Goal: Task Accomplishment & Management: Manage account settings

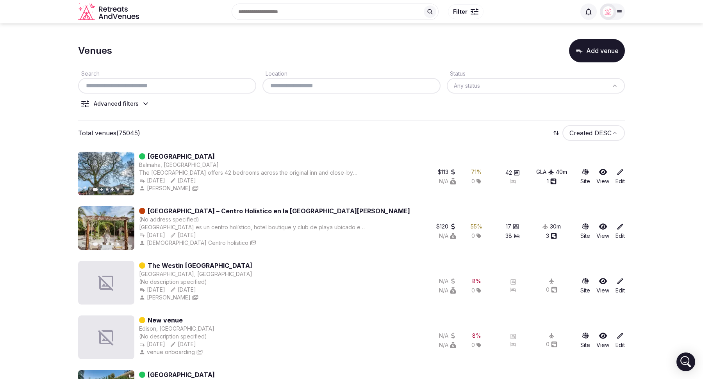
click at [597, 50] on button "Add venue" at bounding box center [597, 50] width 56 height 23
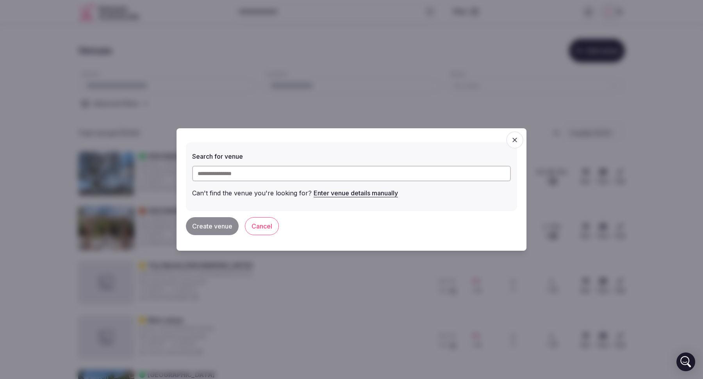
click at [337, 171] on input "text" at bounding box center [351, 174] width 318 height 16
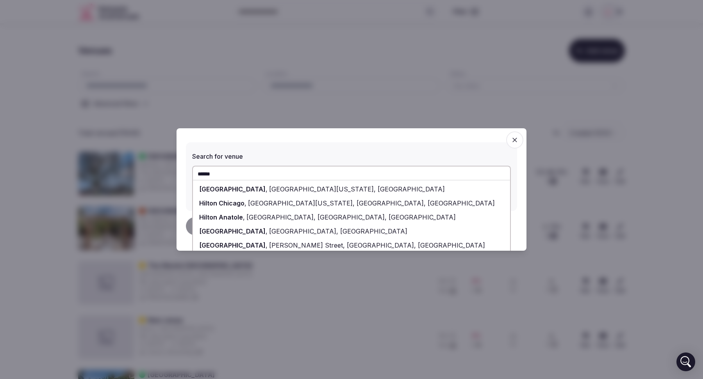
type input "******"
click at [516, 144] on icon "button" at bounding box center [514, 140] width 8 height 8
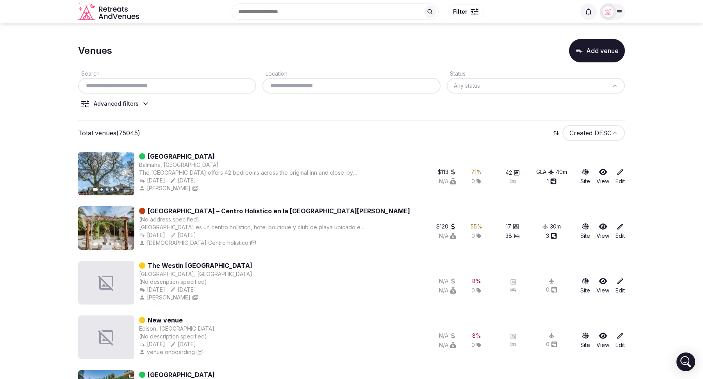
click at [586, 57] on button "Add venue" at bounding box center [597, 50] width 56 height 23
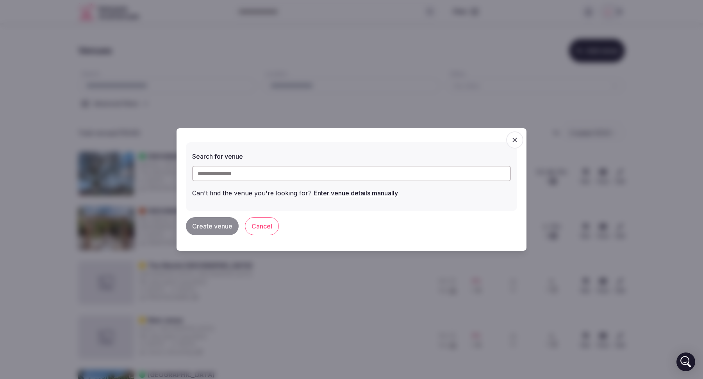
click at [315, 174] on input "text" at bounding box center [351, 174] width 318 height 16
click at [339, 192] on button "Enter venue details manually" at bounding box center [355, 193] width 84 height 17
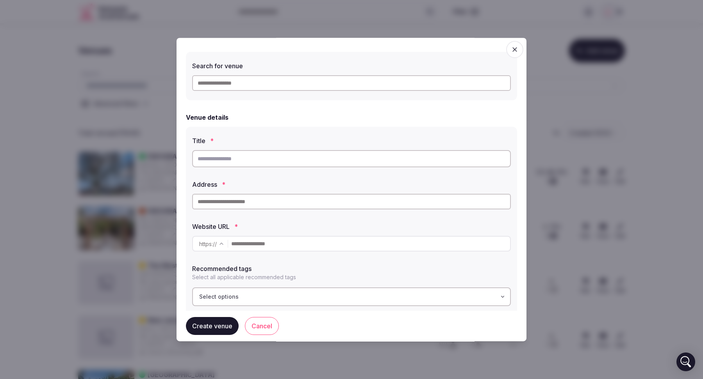
click at [249, 84] on input "text" at bounding box center [351, 83] width 318 height 16
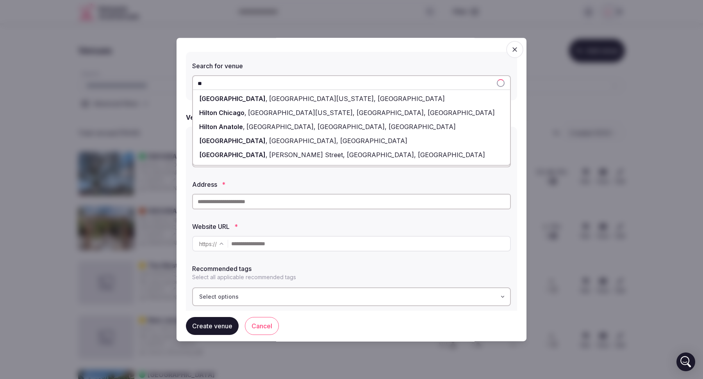
type input "*"
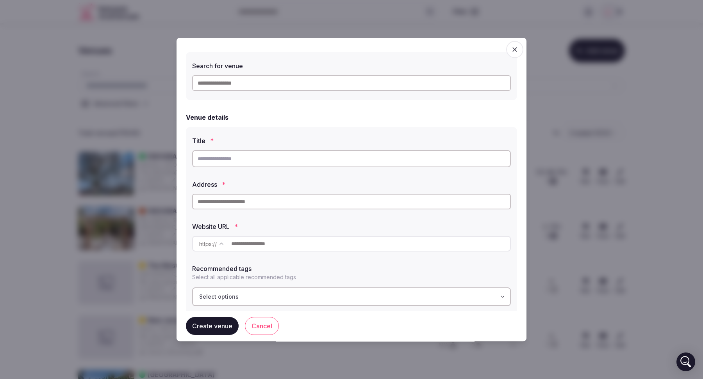
click at [256, 86] on input "text" at bounding box center [351, 83] width 318 height 16
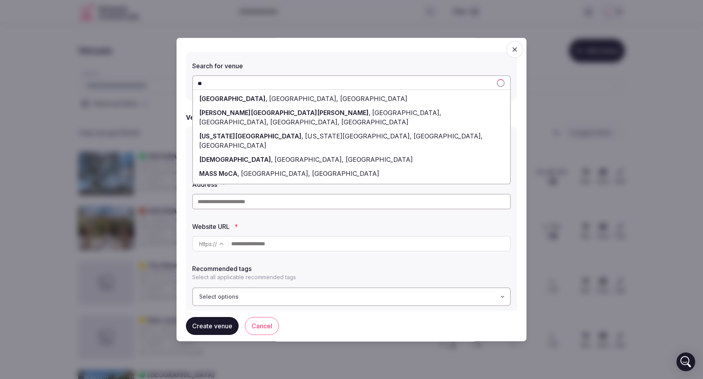
type input "*"
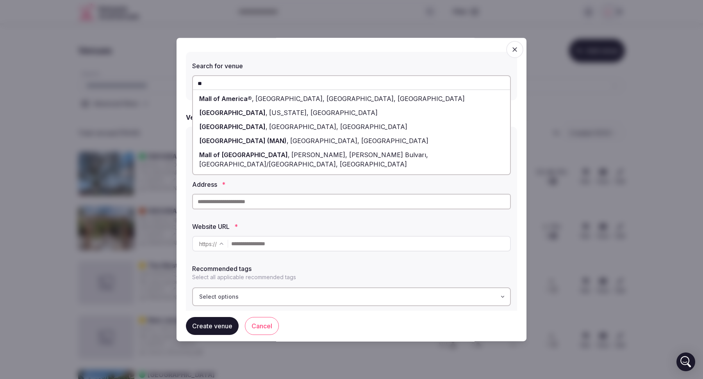
type input "*"
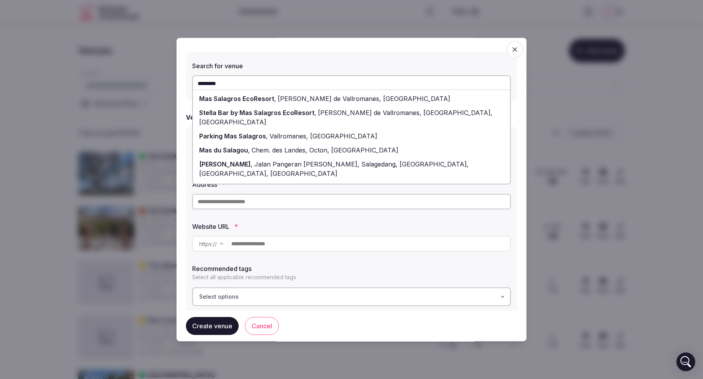
drag, startPoint x: 279, startPoint y: 55, endPoint x: 301, endPoint y: 102, distance: 52.4
click at [301, 102] on span "Riera de Vallromanes, Spain" at bounding box center [363, 99] width 174 height 8
type input "**********"
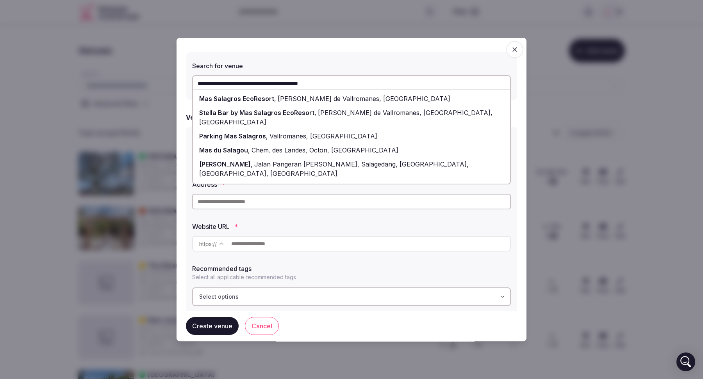
type input "**********"
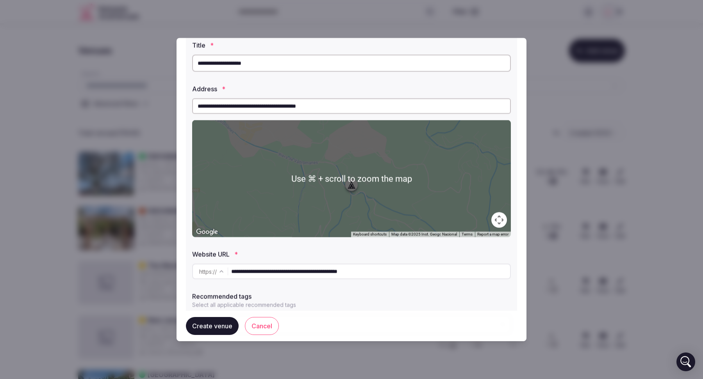
scroll to position [137, 0]
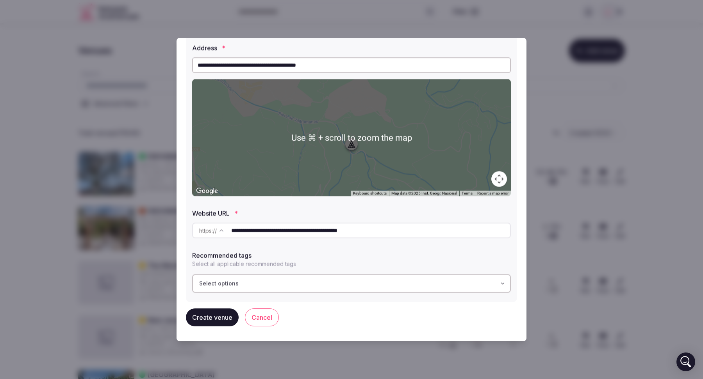
click at [212, 322] on button "Create venue" at bounding box center [212, 318] width 53 height 18
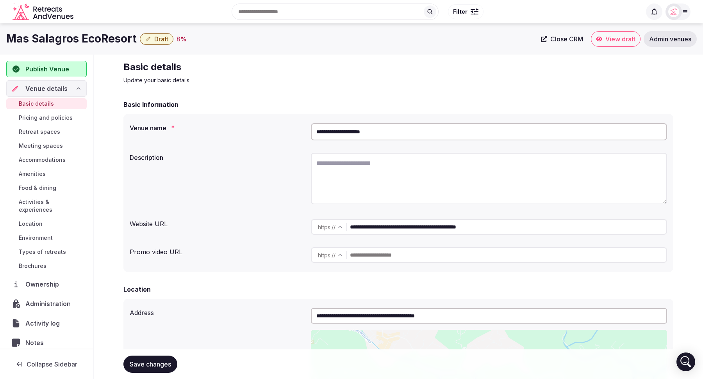
click at [158, 40] on span "Draft" at bounding box center [161, 39] width 14 height 8
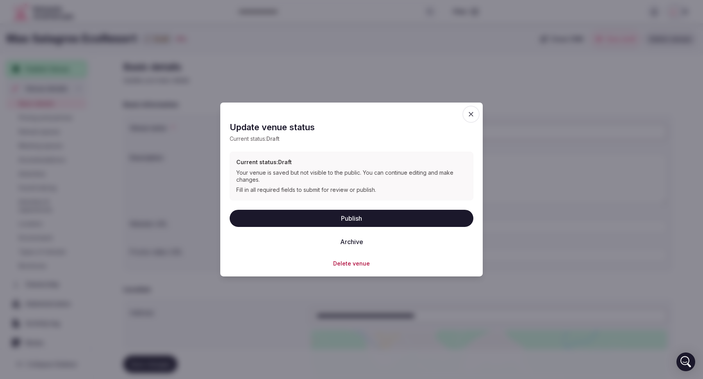
click at [470, 113] on icon "button" at bounding box center [470, 114] width 5 height 5
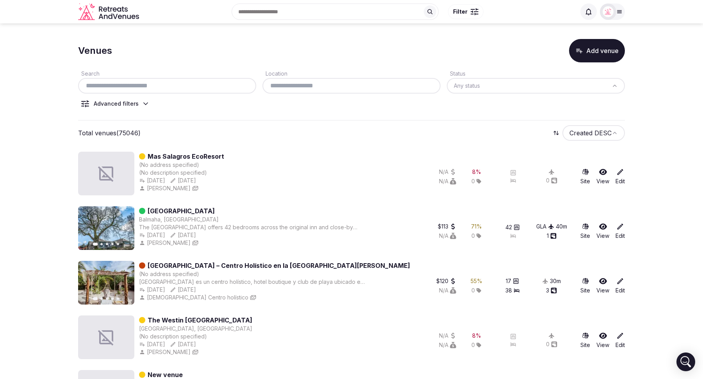
click at [590, 51] on button "Add venue" at bounding box center [597, 50] width 56 height 23
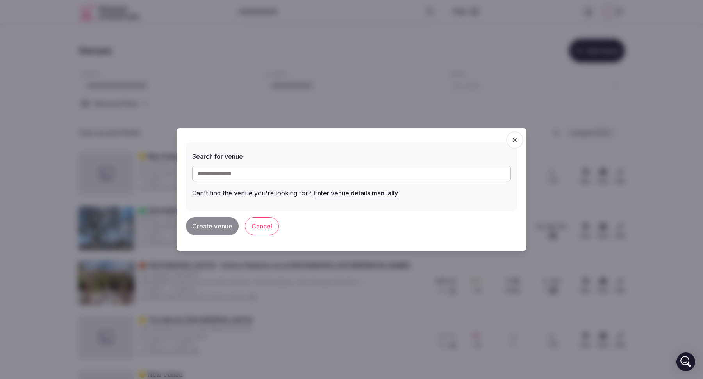
click at [226, 178] on input "text" at bounding box center [351, 174] width 318 height 16
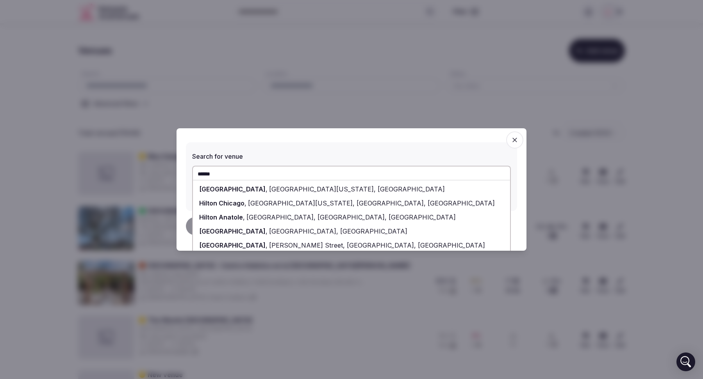
click at [245, 185] on div "Hilton Midtown , 6th Avenue, New York, NY" at bounding box center [351, 189] width 317 height 14
type input "**********"
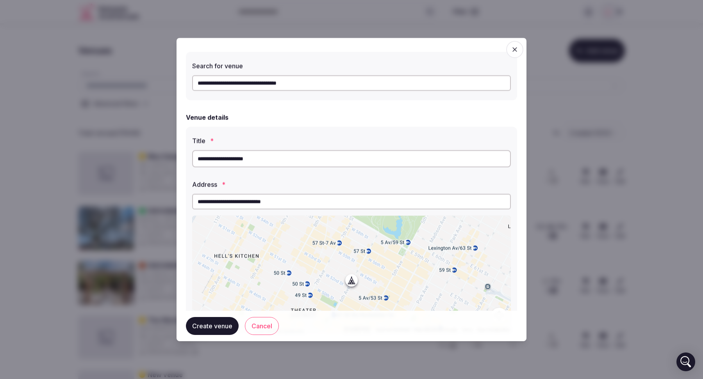
click at [514, 51] on icon "button" at bounding box center [514, 50] width 8 height 8
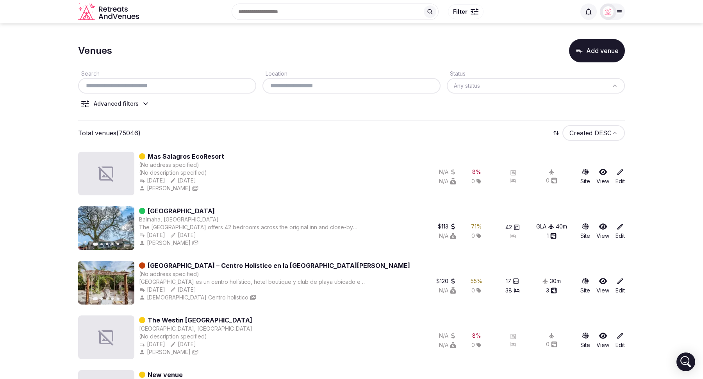
click at [188, 157] on link "Mas Salagros EcoResort" at bounding box center [186, 156] width 76 height 9
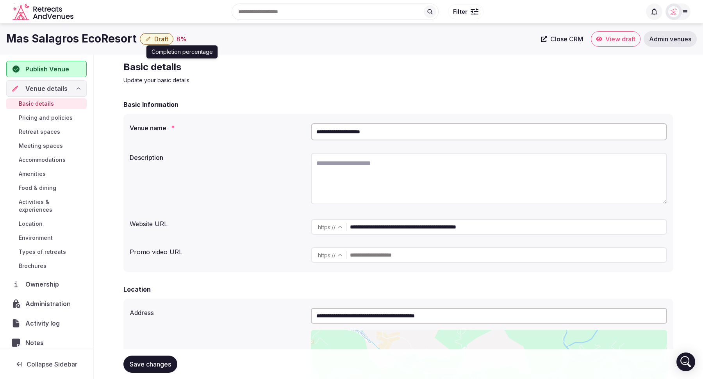
click at [183, 39] on div "8 %" at bounding box center [181, 38] width 10 height 9
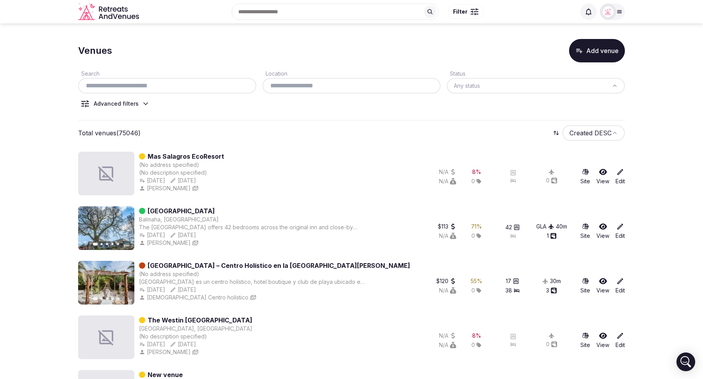
click at [588, 50] on button "Add venue" at bounding box center [597, 50] width 56 height 23
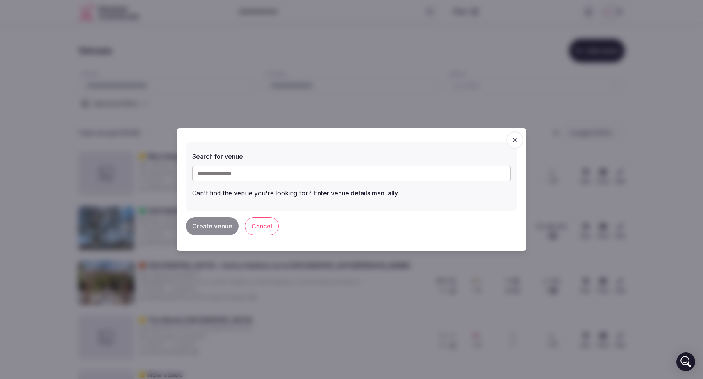
click at [515, 138] on icon "button" at bounding box center [514, 140] width 8 height 8
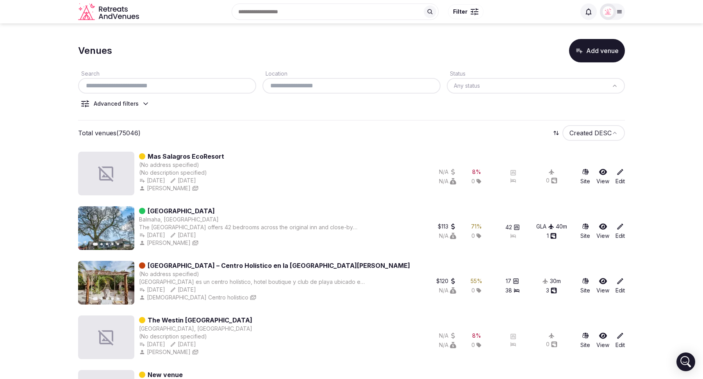
click at [620, 13] on icon at bounding box center [619, 12] width 4 height 3
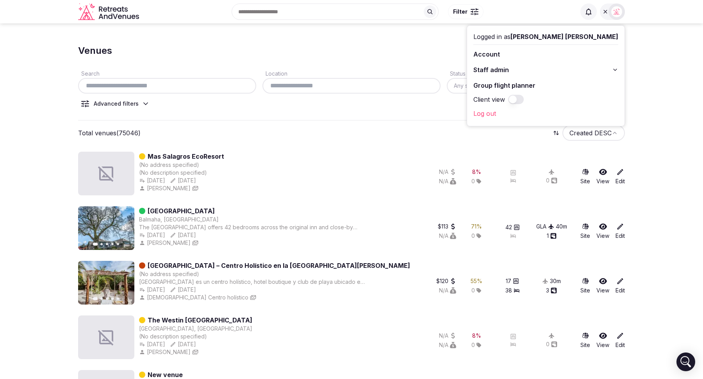
click at [105, 85] on input "text" at bounding box center [167, 85] width 172 height 9
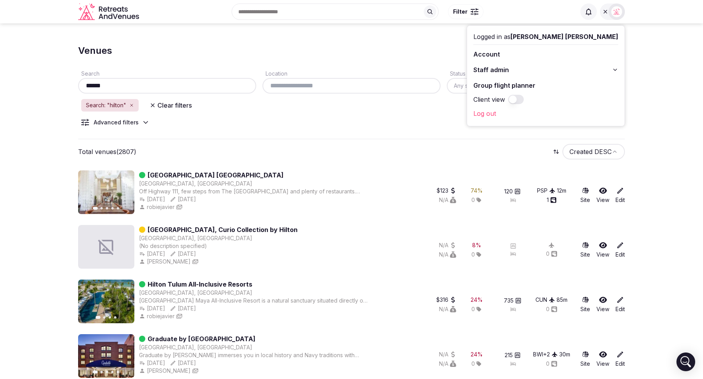
click at [136, 86] on input "******" at bounding box center [167, 85] width 172 height 9
type input "*"
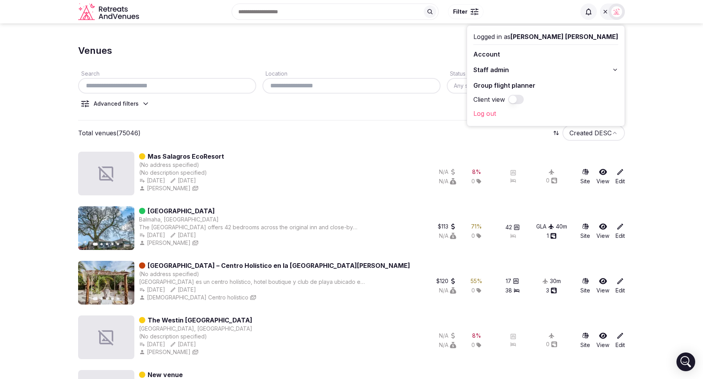
click at [615, 68] on icon at bounding box center [615, 70] width 6 height 6
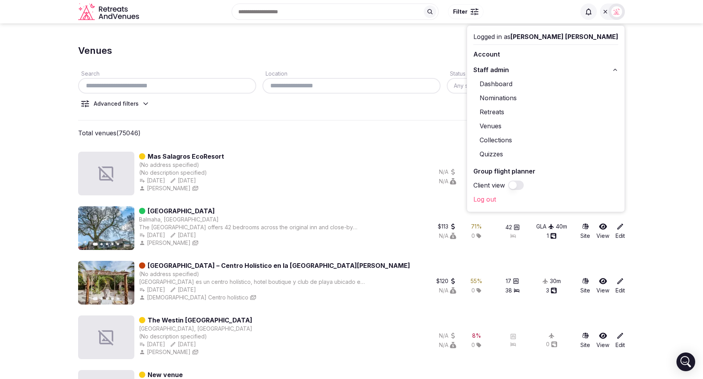
click at [609, 5] on div at bounding box center [611, 12] width 25 height 16
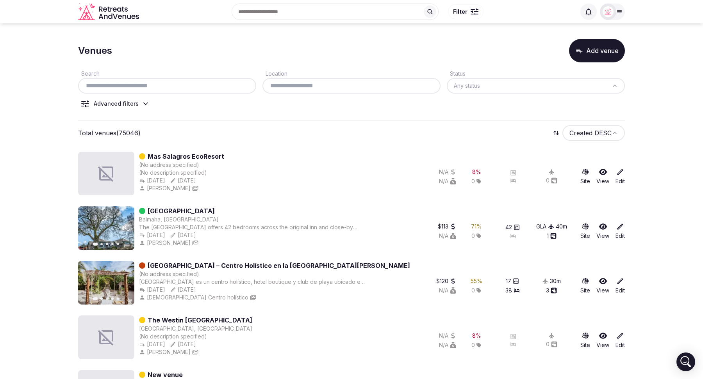
click at [608, 52] on button "Add venue" at bounding box center [597, 50] width 56 height 23
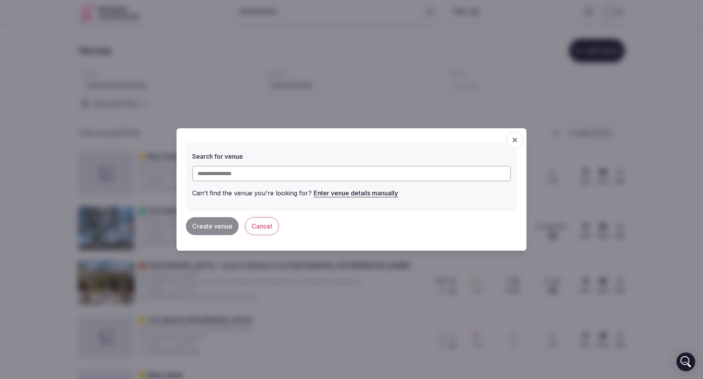
click at [514, 141] on icon "button" at bounding box center [514, 140] width 5 height 5
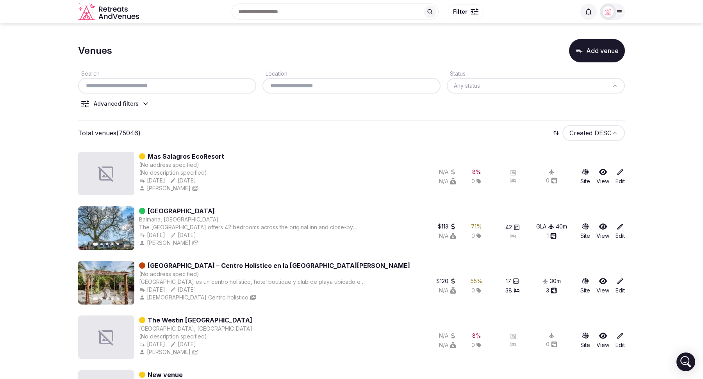
click at [121, 85] on input "text" at bounding box center [167, 85] width 172 height 9
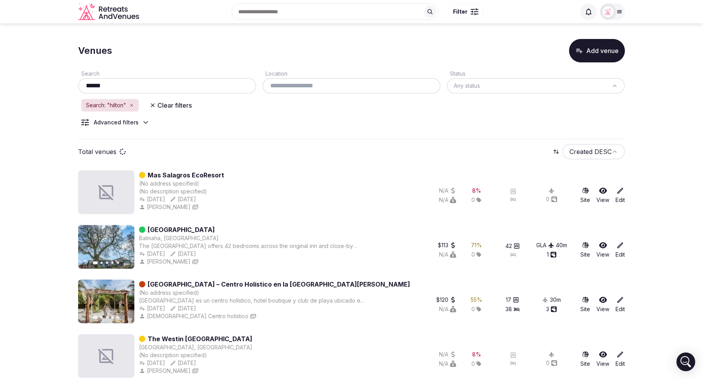
type input "******"
click at [304, 86] on input "text" at bounding box center [351, 85] width 172 height 9
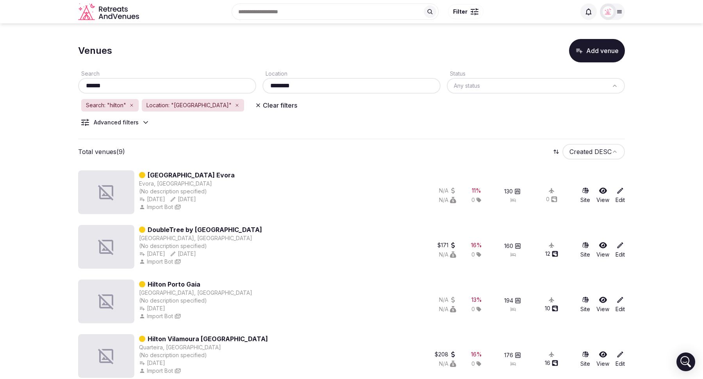
type input "********"
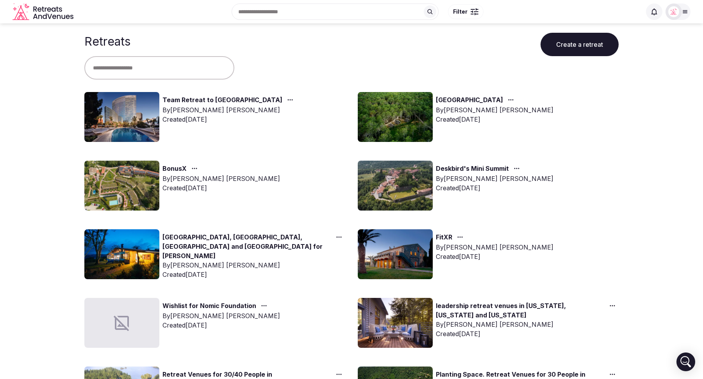
click at [199, 102] on link "Team Retreat to [GEOGRAPHIC_DATA]" at bounding box center [222, 100] width 120 height 10
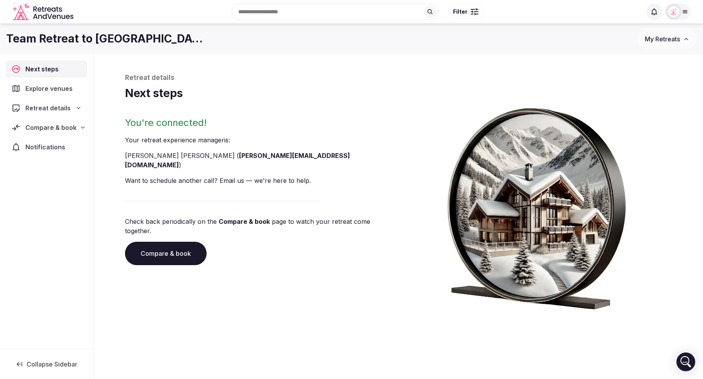
click at [164, 242] on link "Compare & book" at bounding box center [166, 253] width 82 height 23
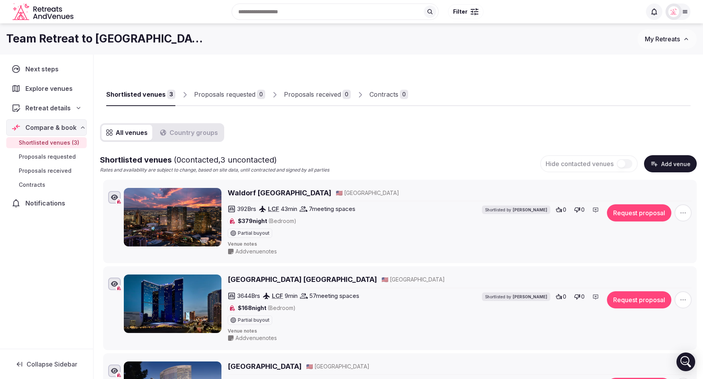
click at [666, 160] on button "Add venue" at bounding box center [670, 163] width 53 height 17
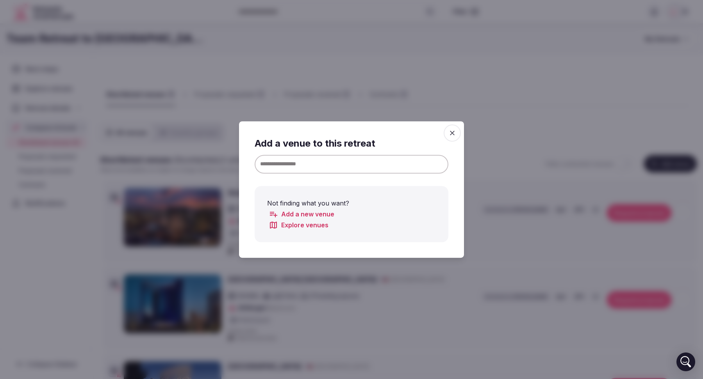
click at [336, 167] on input at bounding box center [351, 164] width 194 height 19
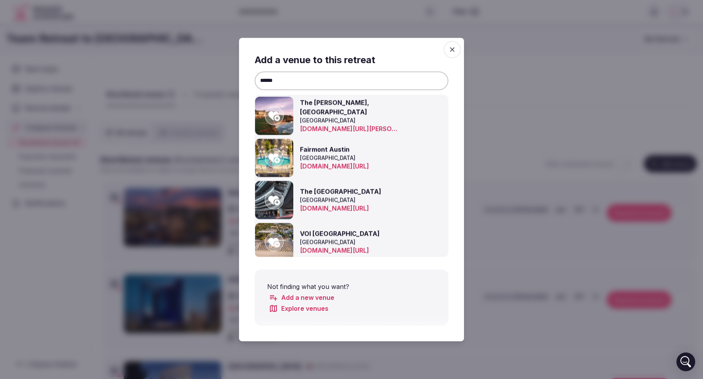
type input "******"
click at [453, 46] on icon "button" at bounding box center [452, 50] width 8 height 8
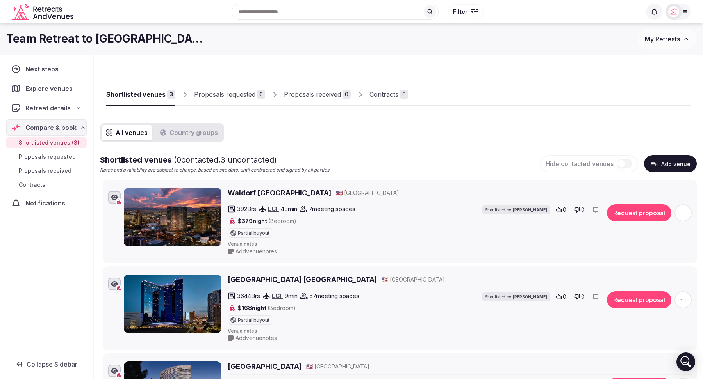
click at [676, 162] on button "Add venue" at bounding box center [670, 163] width 53 height 17
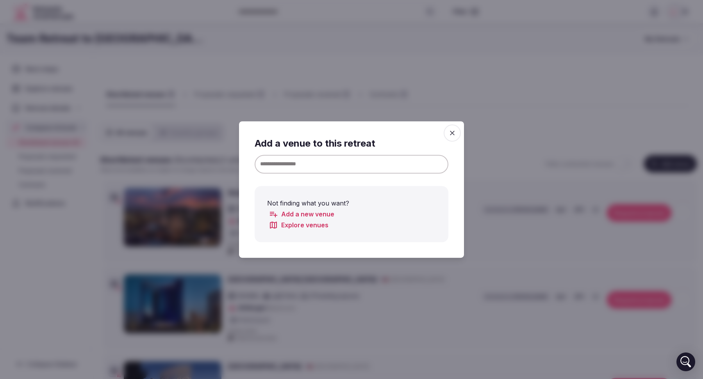
click at [393, 165] on input at bounding box center [351, 164] width 194 height 19
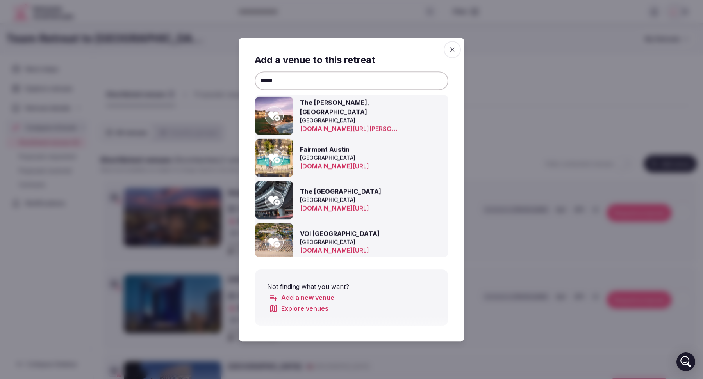
type input "******"
click at [318, 296] on link "Add a new venue" at bounding box center [302, 297] width 66 height 9
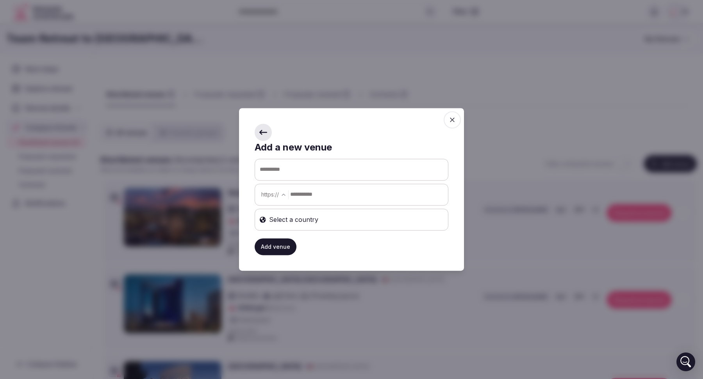
click at [263, 131] on icon at bounding box center [263, 132] width 8 height 8
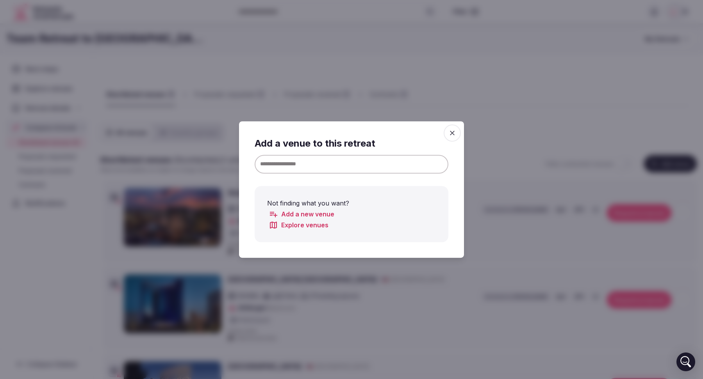
click at [309, 213] on link "Add a new venue" at bounding box center [302, 214] width 66 height 9
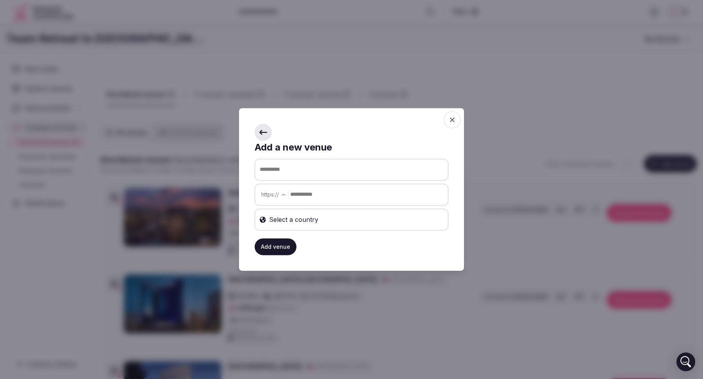
click at [257, 132] on span at bounding box center [262, 132] width 17 height 17
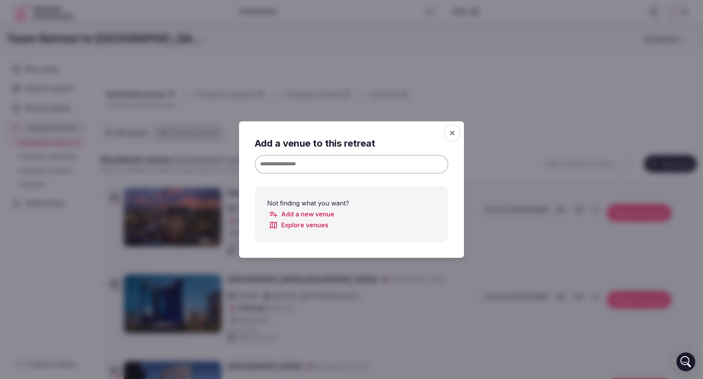
click at [304, 168] on input at bounding box center [351, 164] width 194 height 19
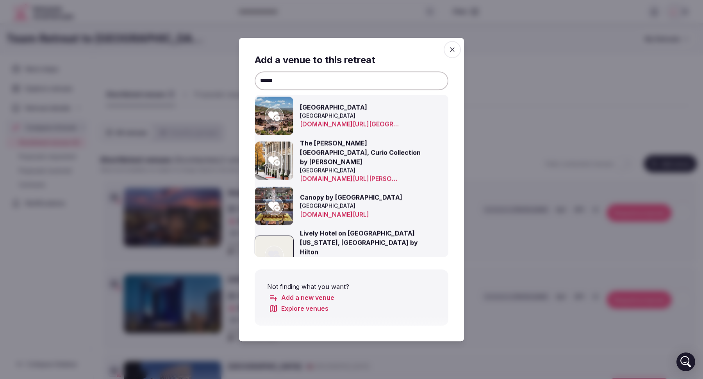
type input "******"
click at [453, 51] on icon "button" at bounding box center [452, 50] width 8 height 8
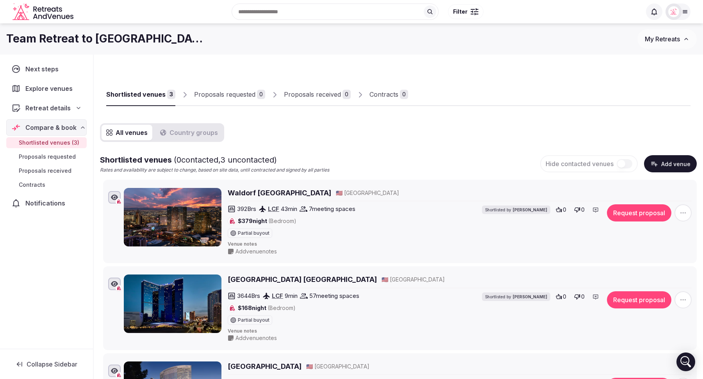
click at [669, 168] on button "Add venue" at bounding box center [670, 163] width 53 height 17
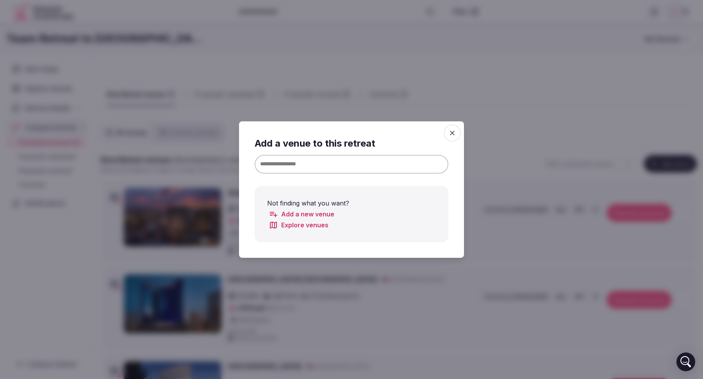
click at [312, 171] on input at bounding box center [351, 164] width 194 height 19
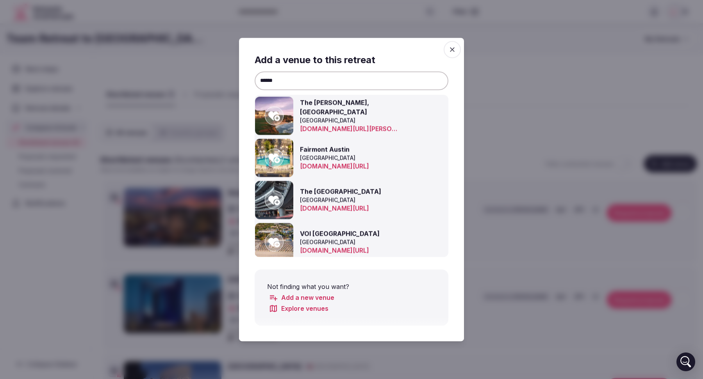
type input "******"
click at [451, 52] on icon "button" at bounding box center [452, 50] width 8 height 8
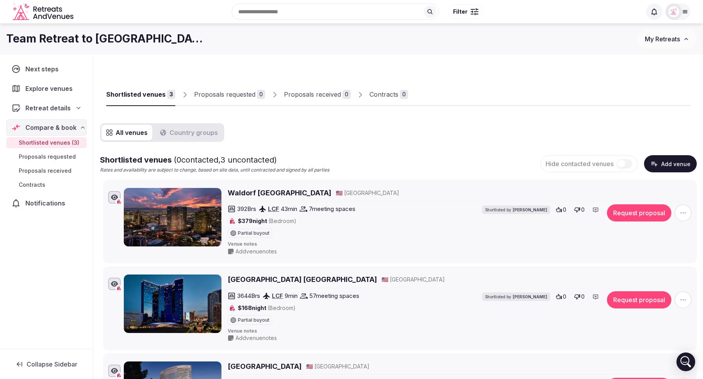
click at [665, 167] on button "Add venue" at bounding box center [670, 163] width 53 height 17
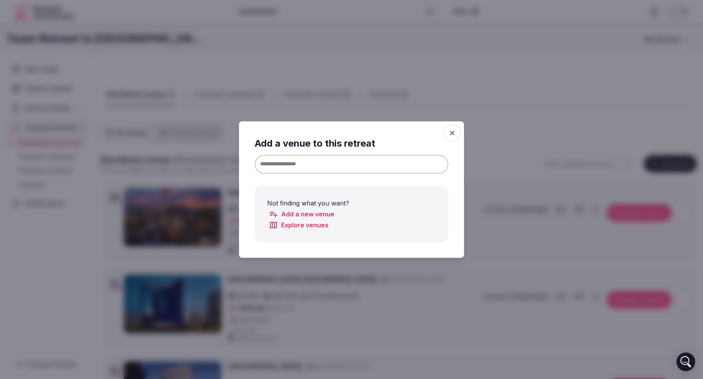
click at [320, 171] on input at bounding box center [351, 164] width 194 height 19
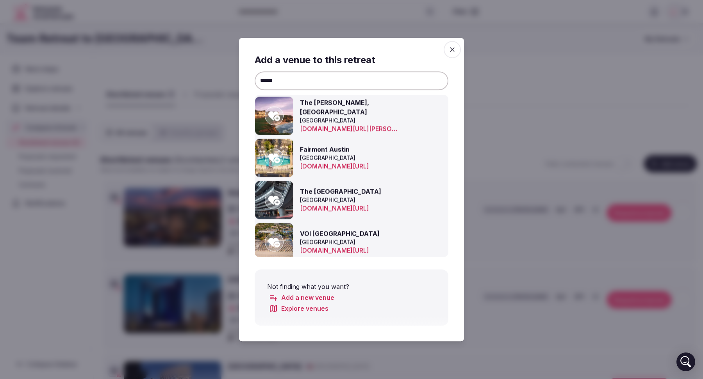
type input "******"
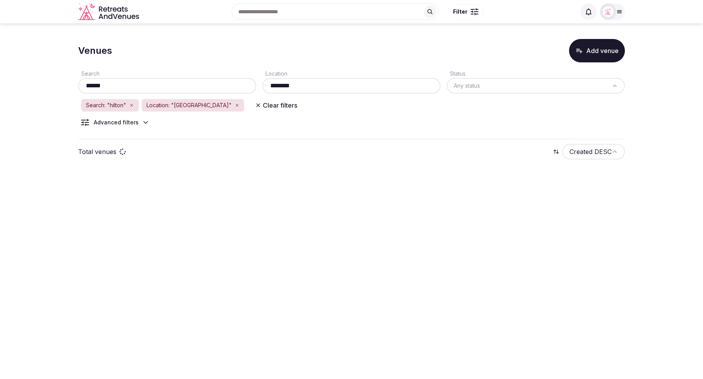
click at [235, 105] on icon "button" at bounding box center [237, 105] width 5 height 5
click at [132, 105] on icon "button" at bounding box center [131, 105] width 2 height 2
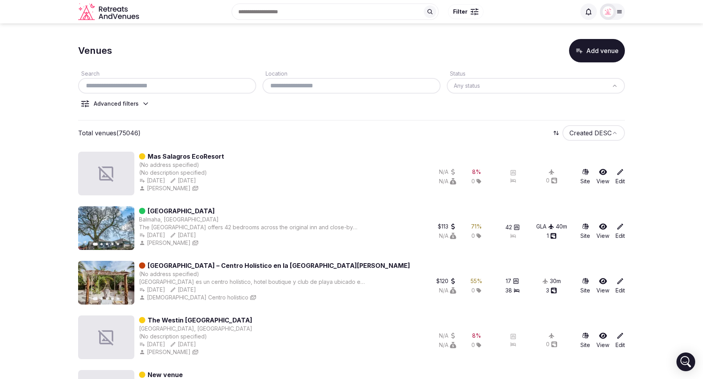
click at [185, 155] on link "Mas Salagros EcoResort" at bounding box center [186, 156] width 76 height 9
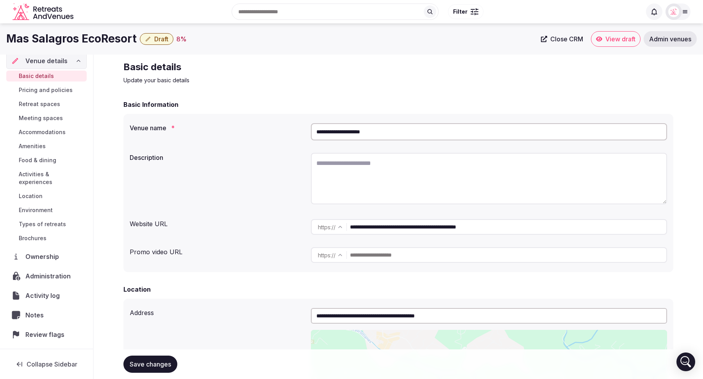
scroll to position [37, 0]
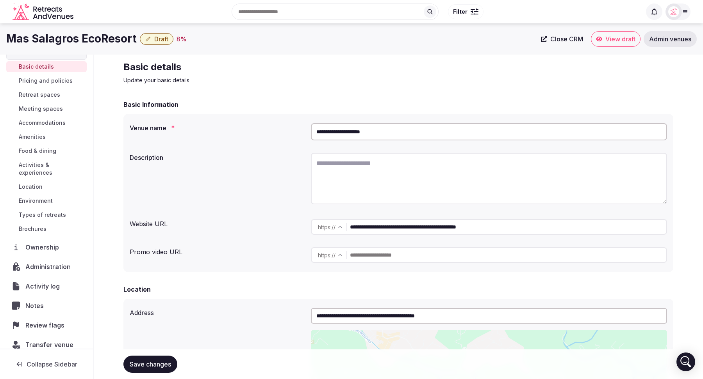
click at [47, 321] on span "Review flags" at bounding box center [46, 325] width 42 height 9
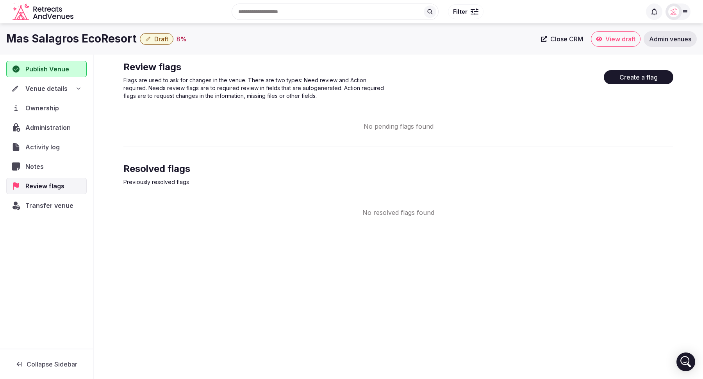
click at [634, 80] on button "Create a flag" at bounding box center [637, 77] width 69 height 14
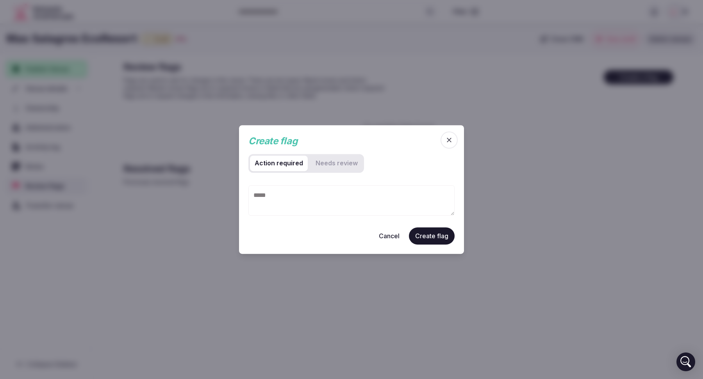
click at [333, 168] on review "Needs review" at bounding box center [337, 164] width 52 height 16
click at [285, 165] on required "Action required" at bounding box center [279, 164] width 58 height 16
click at [451, 142] on icon "button" at bounding box center [449, 140] width 8 height 8
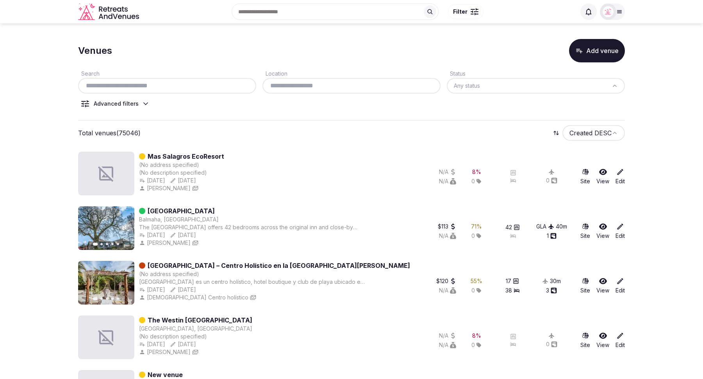
click at [146, 104] on icon at bounding box center [146, 104] width 8 height 8
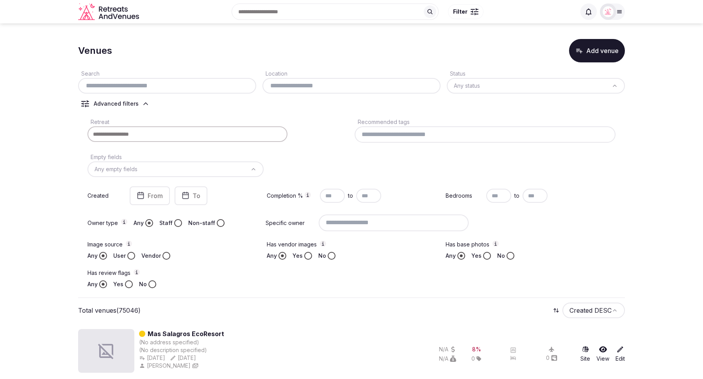
click at [146, 104] on icon at bounding box center [146, 104] width 8 height 8
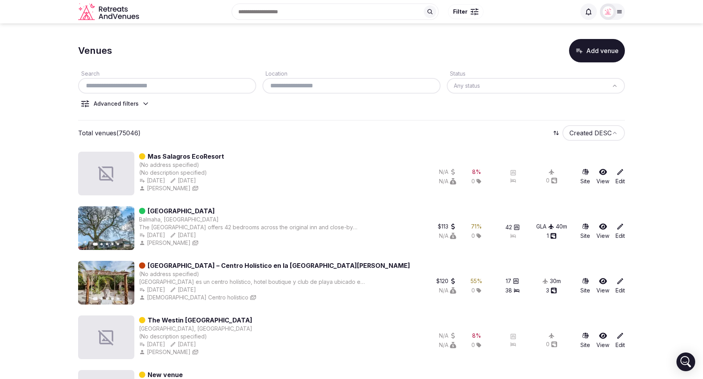
click at [196, 107] on div "Search Location Status Any status Advanced filters" at bounding box center [351, 91] width 546 height 58
drag, startPoint x: 145, startPoint y: 131, endPoint x: 85, endPoint y: 134, distance: 60.6
click at [85, 134] on div "Total venues (75046)" at bounding box center [114, 133] width 72 height 9
click at [137, 107] on div "Advanced filters" at bounding box center [115, 104] width 75 height 8
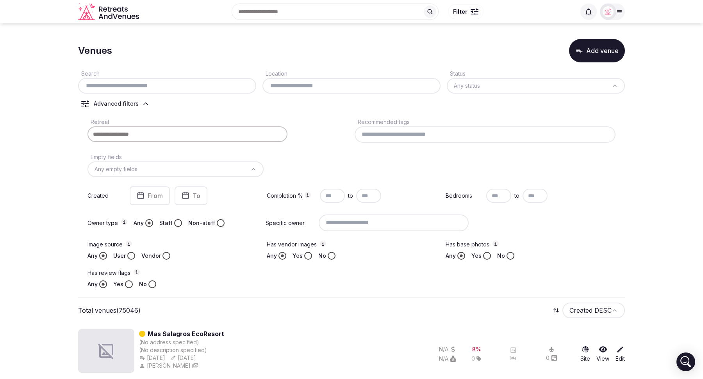
click at [137, 107] on div "Advanced filters" at bounding box center [115, 104] width 75 height 8
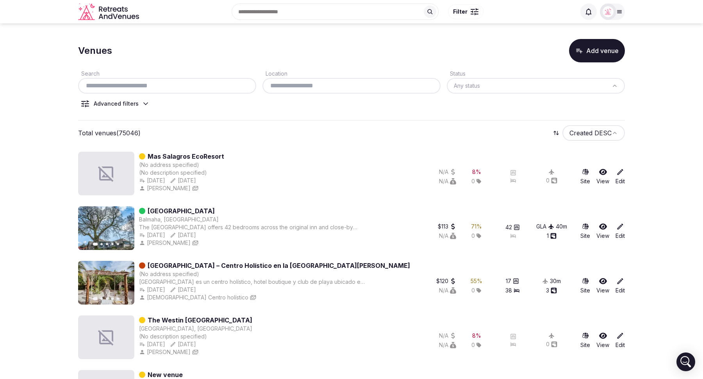
click at [144, 103] on icon at bounding box center [146, 104] width 4 height 2
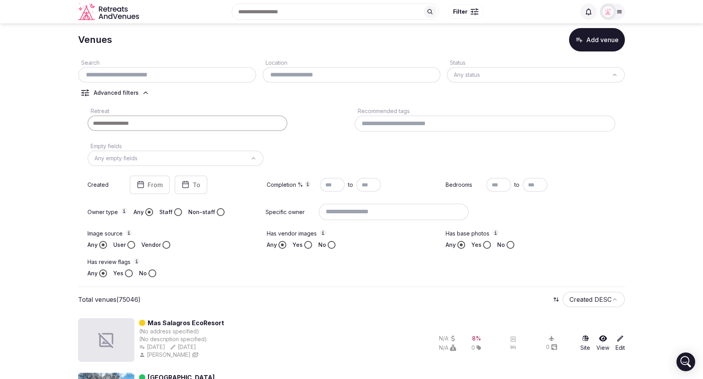
scroll to position [12, 0]
click at [126, 275] on button "Yes" at bounding box center [129, 273] width 8 height 8
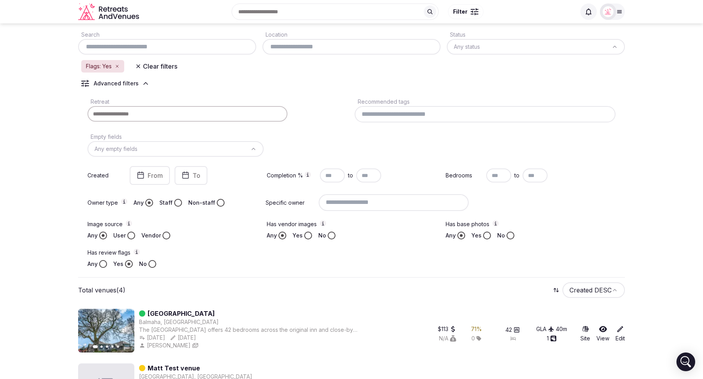
scroll to position [0, 0]
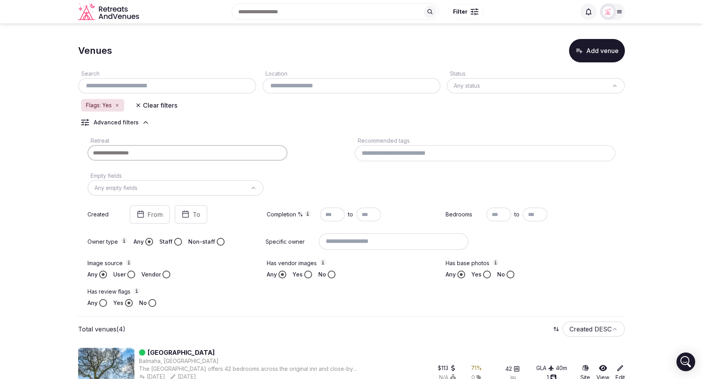
click at [144, 122] on icon at bounding box center [146, 123] width 4 height 2
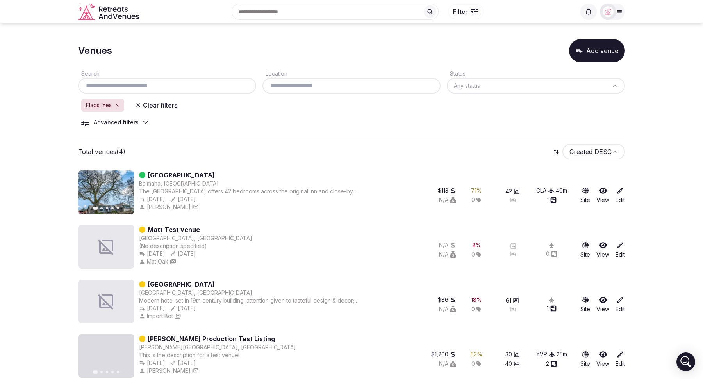
scroll to position [11, 0]
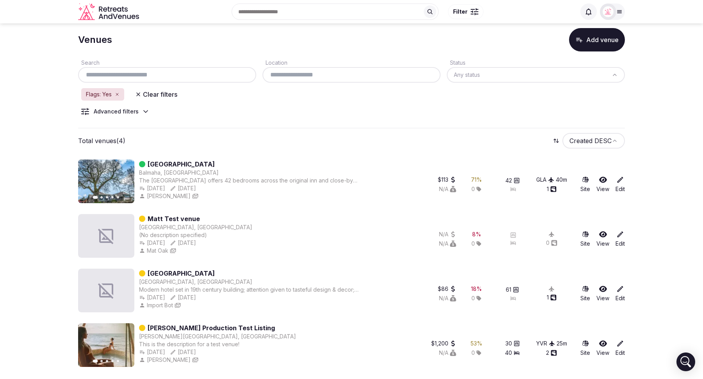
click at [120, 92] on div "Flags: Yes" at bounding box center [102, 94] width 43 height 12
click at [117, 93] on icon "button" at bounding box center [117, 94] width 5 height 5
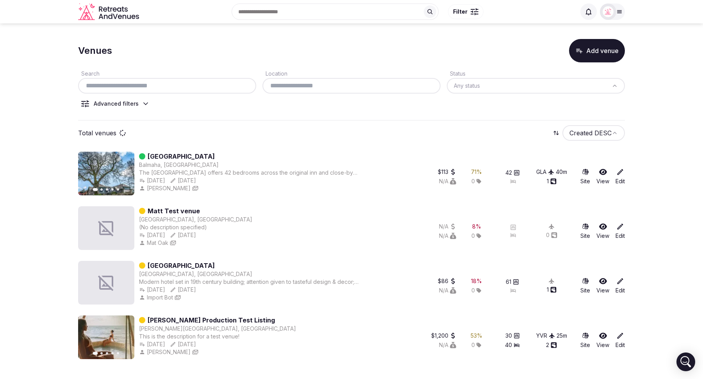
scroll to position [0, 0]
click at [138, 103] on div "Advanced filters" at bounding box center [115, 104] width 75 height 8
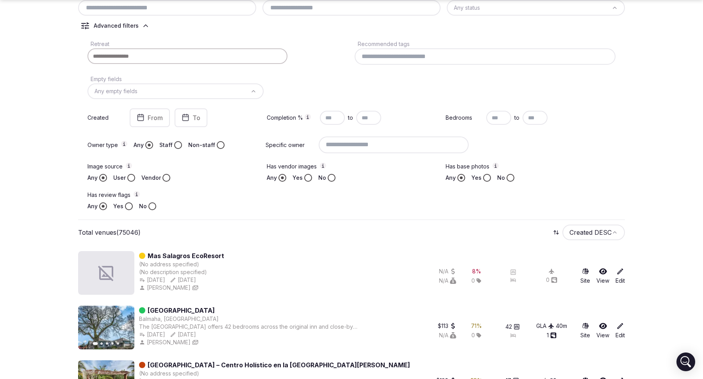
scroll to position [80, 0]
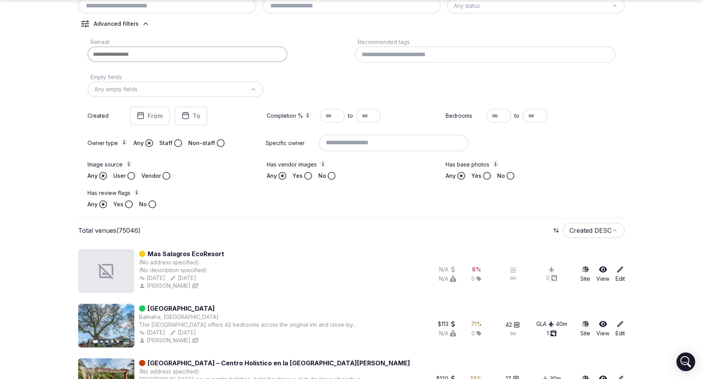
click at [151, 204] on button "No" at bounding box center [152, 205] width 8 height 8
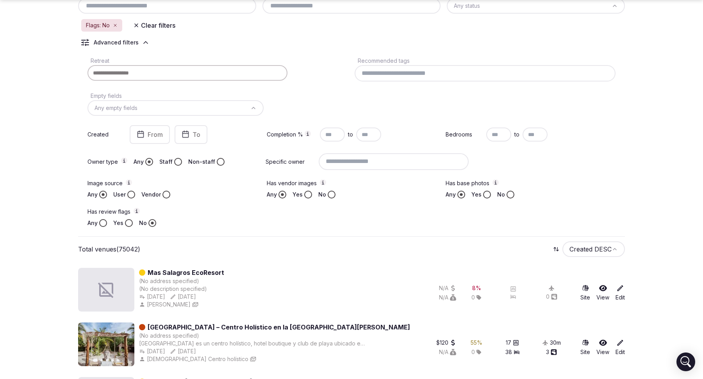
click at [144, 44] on icon at bounding box center [146, 43] width 8 height 8
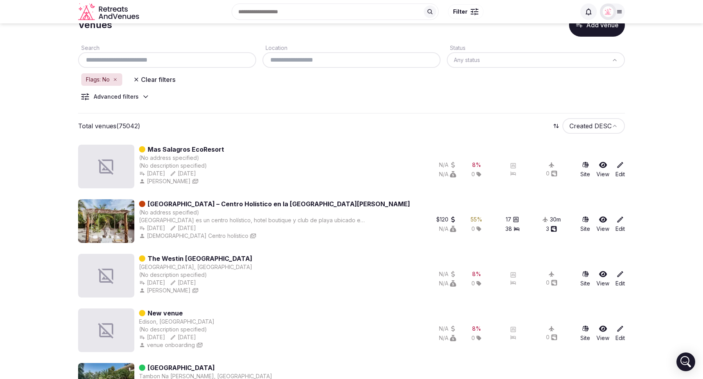
scroll to position [0, 0]
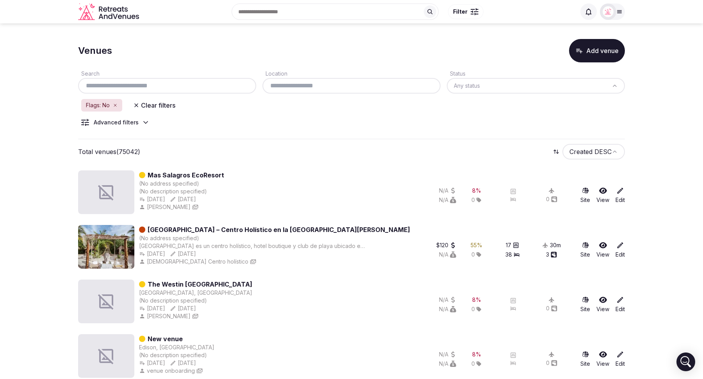
click at [144, 121] on icon at bounding box center [146, 123] width 8 height 8
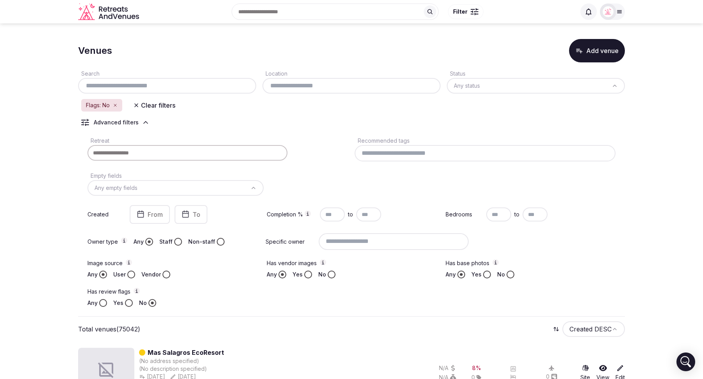
click at [145, 122] on icon at bounding box center [146, 123] width 8 height 8
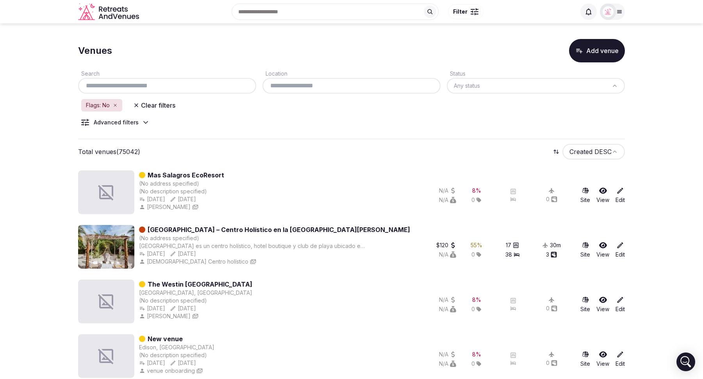
click at [621, 192] on icon at bounding box center [620, 191] width 8 height 8
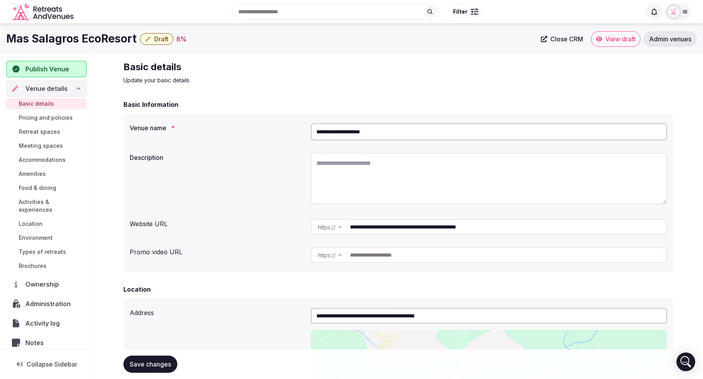
scroll to position [37, 0]
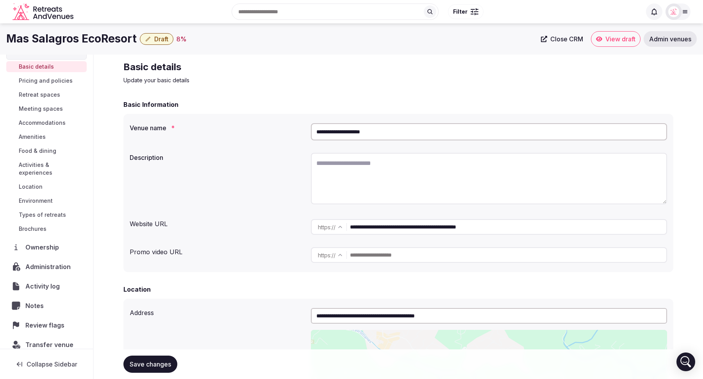
click at [43, 321] on span "Review flags" at bounding box center [46, 325] width 42 height 9
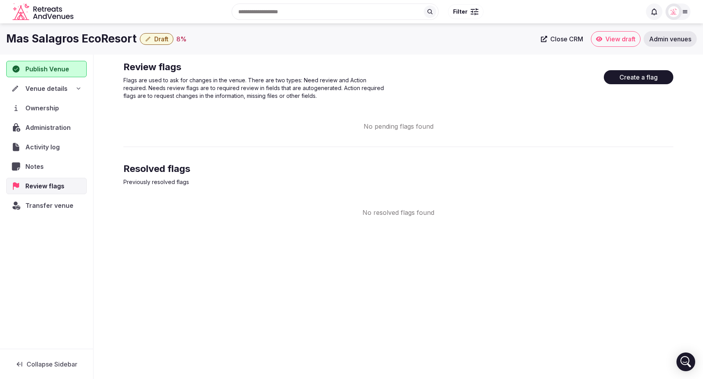
click at [627, 73] on button "Create a flag" at bounding box center [637, 77] width 69 height 14
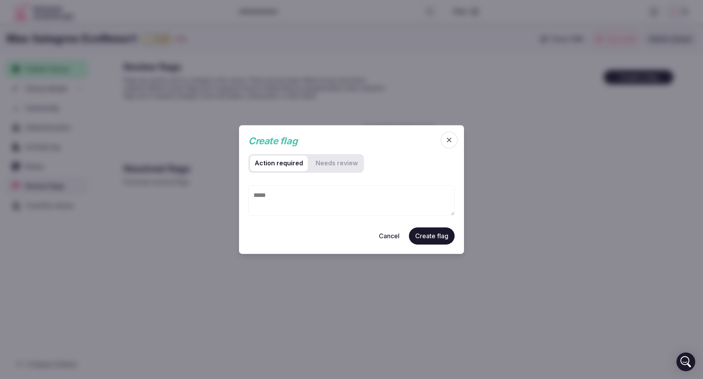
click at [285, 199] on textarea at bounding box center [351, 200] width 206 height 30
click at [324, 165] on review "Needs review" at bounding box center [337, 164] width 52 height 16
click at [284, 165] on required "Action required" at bounding box center [279, 164] width 58 height 16
click at [325, 166] on review "Needs review" at bounding box center [337, 164] width 52 height 16
click at [292, 168] on required "Action required" at bounding box center [279, 164] width 58 height 16
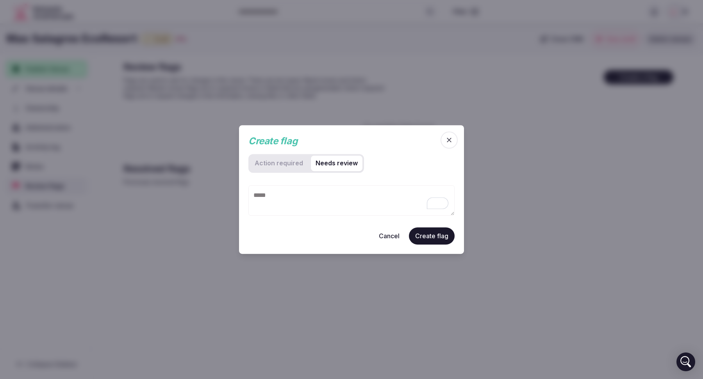
click at [340, 169] on review "Needs review" at bounding box center [337, 164] width 52 height 16
click at [305, 196] on textarea "To enrich screen reader interactions, please activate Accessibility in Grammarl…" at bounding box center [351, 200] width 206 height 30
click at [276, 165] on required "Action required" at bounding box center [279, 164] width 58 height 16
click at [330, 164] on review "Needs review" at bounding box center [337, 164] width 52 height 16
click at [283, 166] on required "Action required" at bounding box center [279, 164] width 58 height 16
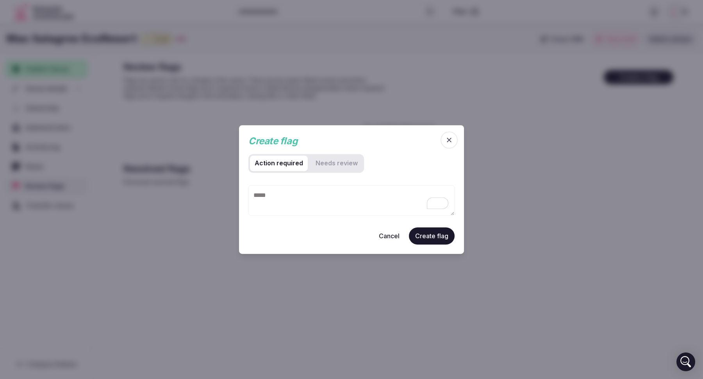
click at [278, 192] on textarea "To enrich screen reader interactions, please activate Accessibility in Grammarl…" at bounding box center [351, 200] width 206 height 30
click at [448, 142] on icon "button" at bounding box center [449, 140] width 8 height 8
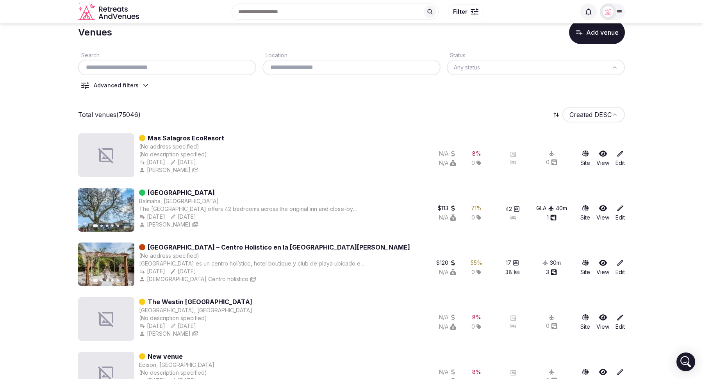
scroll to position [16, 0]
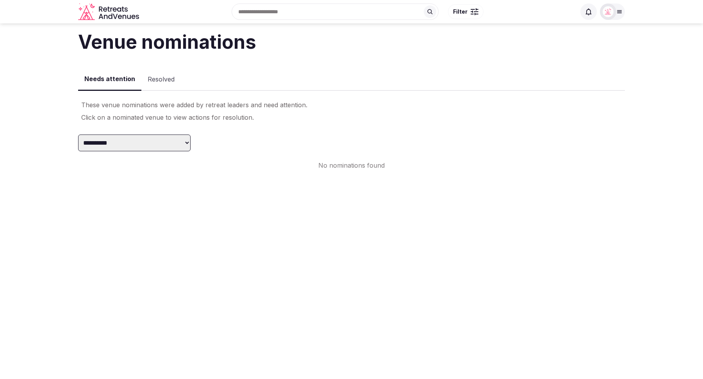
drag, startPoint x: 0, startPoint y: 0, endPoint x: 160, endPoint y: 80, distance: 178.6
click at [160, 80] on button "Resolved" at bounding box center [160, 79] width 39 height 23
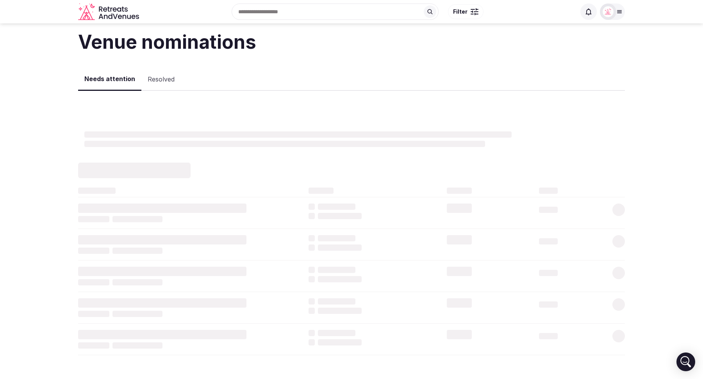
click at [106, 81] on button "Needs attention" at bounding box center [109, 79] width 63 height 23
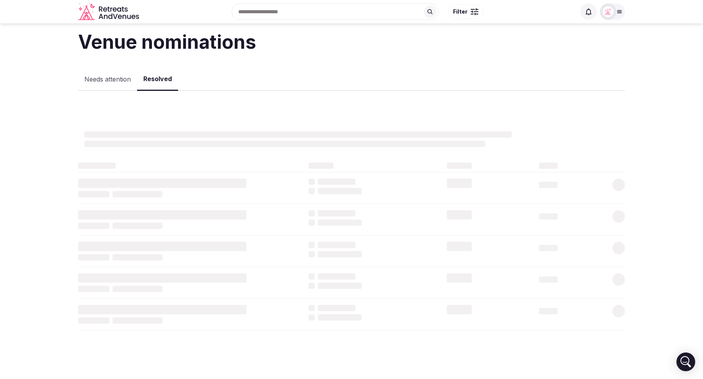
click at [155, 78] on button "Resolved" at bounding box center [157, 79] width 41 height 23
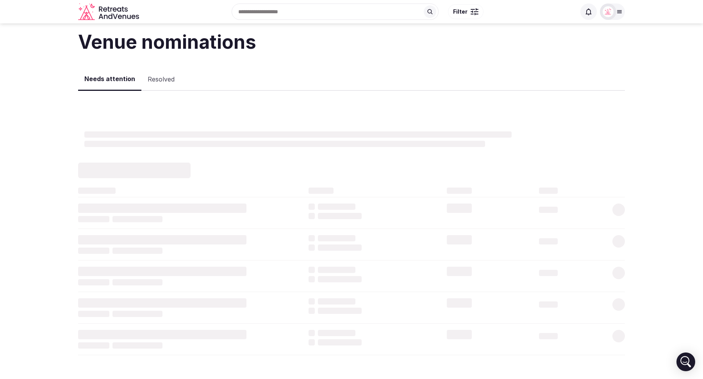
click at [117, 79] on button "Needs attention" at bounding box center [109, 79] width 63 height 23
